Goal: Information Seeking & Learning: Learn about a topic

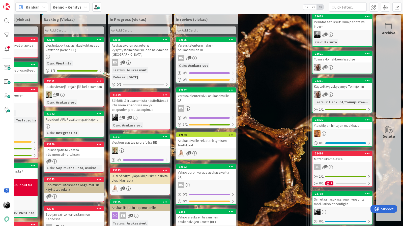
scroll to position [183, 122]
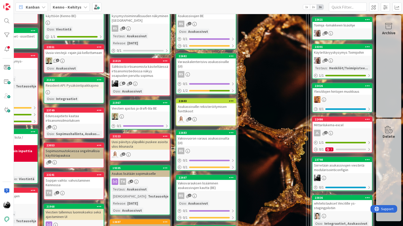
click at [135, 72] on div "Sähköistä irtisanomista käsiteltäessä irtisanomistiedoissa näkyy osapuolen peru…" at bounding box center [140, 71] width 60 height 16
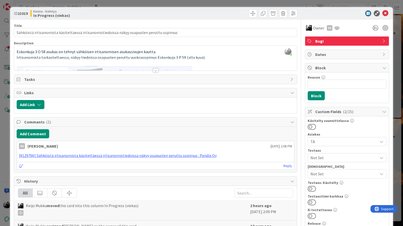
click at [153, 71] on div at bounding box center [156, 70] width 6 height 4
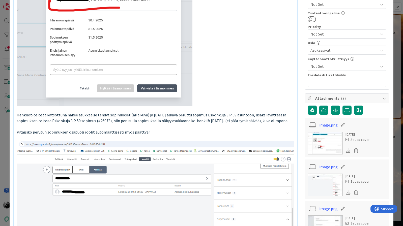
scroll to position [254, 0]
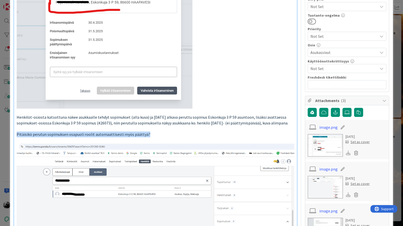
drag, startPoint x: 147, startPoint y: 135, endPoint x: 14, endPoint y: 133, distance: 133.2
click at [14, 133] on div "Eskonkuja 3 O 58 asukas on tehnyt sähköisen irtisanomisen asukassivujen kautta.…" at bounding box center [155, 216] width 283 height 830
copy span "Pitäisikö perutun sopimuksen osapuoli roolit automaattisesti myös päättyä?"
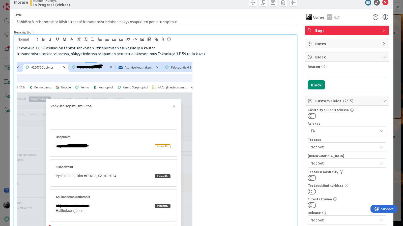
scroll to position [0, 0]
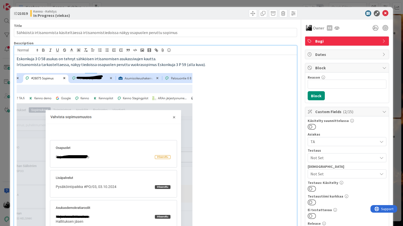
click at [17, 58] on span "Eskonkuja 3 O 58 asukas on tehnyt sähköisen irtisanomisen asukassivujen kautta." at bounding box center [86, 58] width 139 height 5
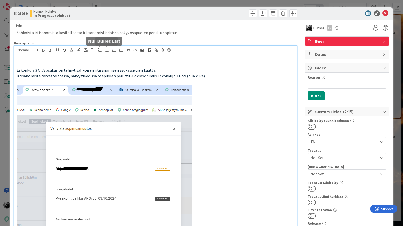
click at [106, 49] on line "button" at bounding box center [107, 49] width 2 height 0
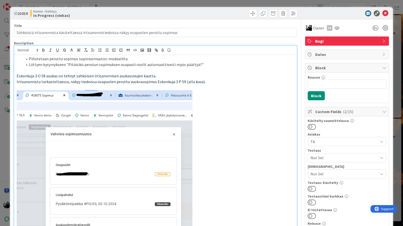
click at [206, 64] on li "Liittyen kysymykseen "Pitäisikö perutun sopimuksen osapuoli roolit automaattise…" at bounding box center [159, 65] width 272 height 6
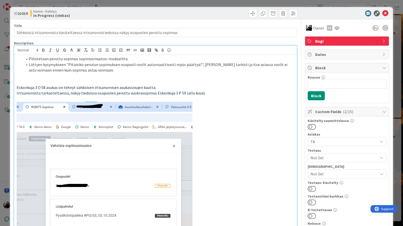
drag, startPoint x: 18, startPoint y: 14, endPoint x: 30, endPoint y: 14, distance: 11.9
click at [30, 14] on div "ID 21019 Kenno - Kehitys In Progress (viekas)" at bounding box center [84, 13] width 140 height 8
copy b "21019"
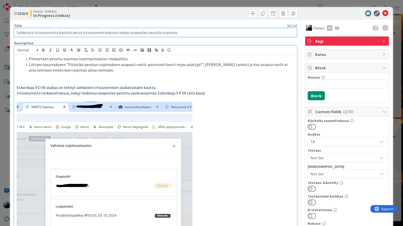
drag, startPoint x: 176, startPoint y: 33, endPoint x: 0, endPoint y: 25, distance: 175.9
click at [0, 25] on div "ID 21019 Kenno - Kehitys In Progress (viekas) Title 90 / 128 Sähköistä irtisano…" at bounding box center [201, 113] width 403 height 226
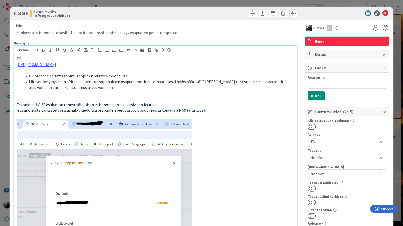
click at [105, 96] on p at bounding box center [156, 99] width 278 height 6
click at [387, 15] on icon at bounding box center [385, 13] width 6 height 6
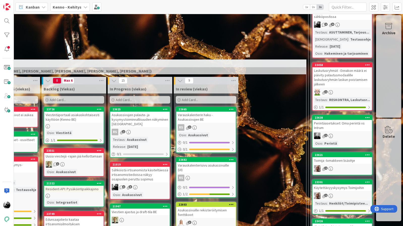
scroll to position [85, 122]
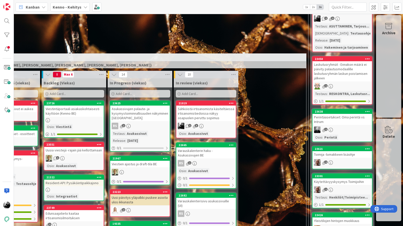
drag, startPoint x: 133, startPoint y: 162, endPoint x: 183, endPoint y: 225, distance: 79.8
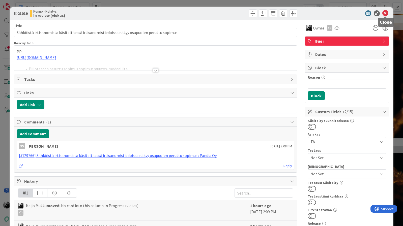
click at [384, 15] on icon at bounding box center [385, 13] width 6 height 6
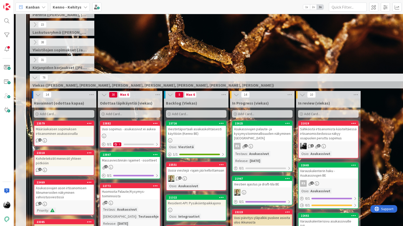
scroll to position [62, 0]
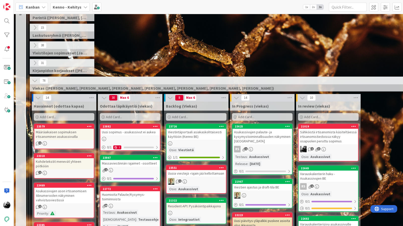
click at [76, 137] on div "Määräaikaisen sopimuksen irtisanominen asukassivuilla" at bounding box center [64, 134] width 60 height 11
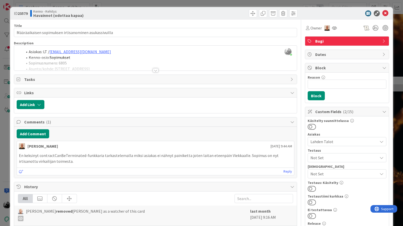
click at [157, 70] on div at bounding box center [156, 70] width 6 height 4
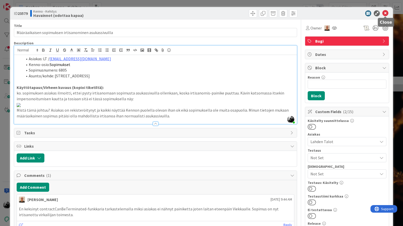
click at [387, 14] on icon at bounding box center [385, 13] width 6 height 6
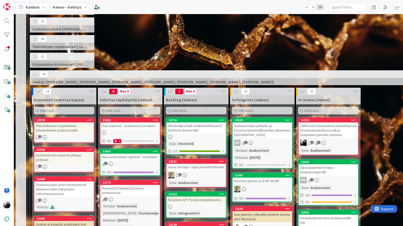
scroll to position [68, 0]
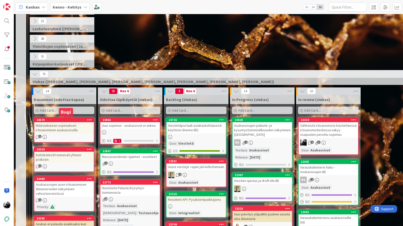
click at [60, 121] on div "23579" at bounding box center [65, 120] width 57 height 4
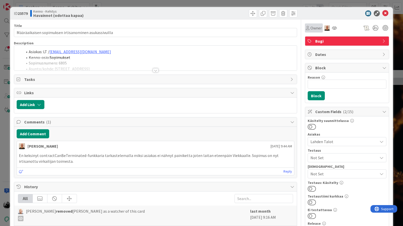
click at [312, 30] on span "Owner" at bounding box center [315, 28] width 11 height 6
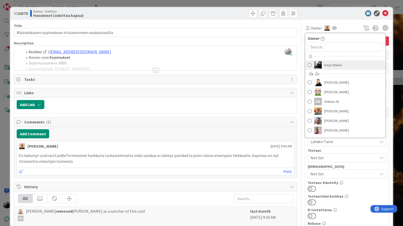
click at [332, 68] on span "Keijo Mukku" at bounding box center [333, 65] width 18 height 8
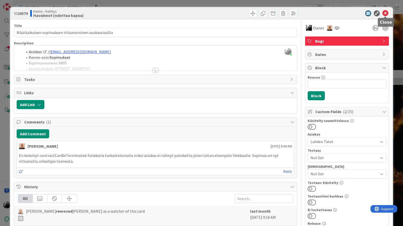
click at [386, 13] on icon at bounding box center [385, 13] width 6 height 6
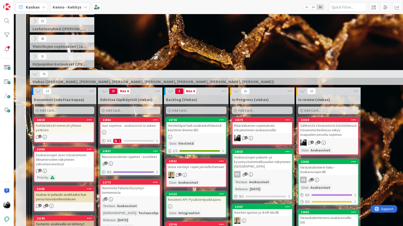
click at [264, 131] on div "Määräaikaisen sopimuksen irtisanominen asukassivuilla" at bounding box center [263, 127] width 60 height 11
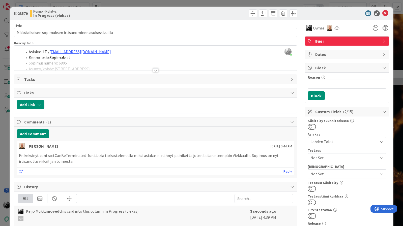
click at [155, 70] on div at bounding box center [156, 70] width 6 height 4
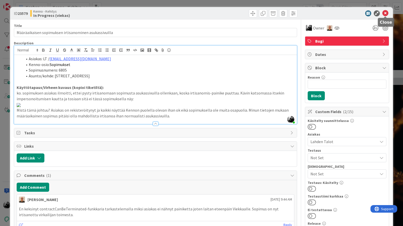
click at [388, 13] on icon at bounding box center [385, 13] width 6 height 6
